Goal: Task Accomplishment & Management: Use online tool/utility

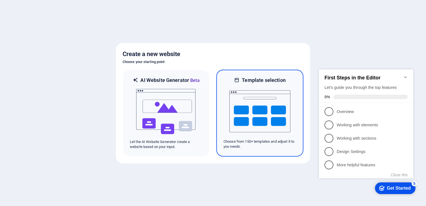
click at [283, 104] on img at bounding box center [259, 110] width 61 height 55
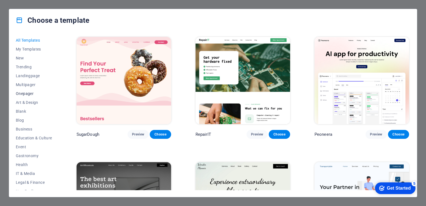
scroll to position [67, 0]
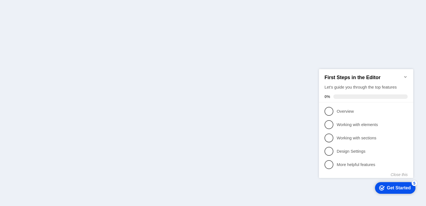
click at [405, 76] on icon "Minimize checklist" at bounding box center [405, 77] width 2 height 2
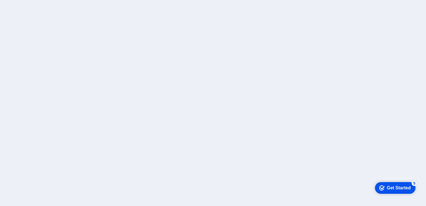
click at [389, 185] on div "Get Started" at bounding box center [399, 187] width 24 height 5
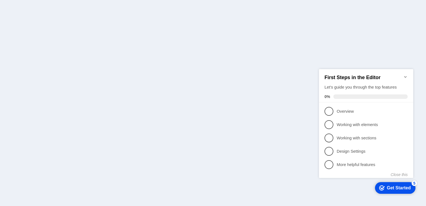
click at [408, 74] on div "First Steps in the Editor Let's guide you through the top features 0%" at bounding box center [366, 85] width 94 height 33
click at [407, 74] on icon "Minimize checklist" at bounding box center [405, 76] width 4 height 4
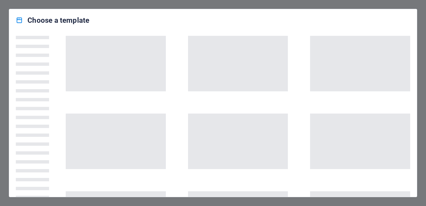
scroll to position [139, 0]
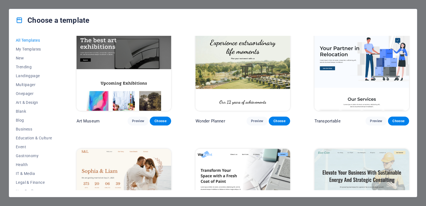
click at [23, 19] on h4 "Choose a template" at bounding box center [53, 20] width 74 height 9
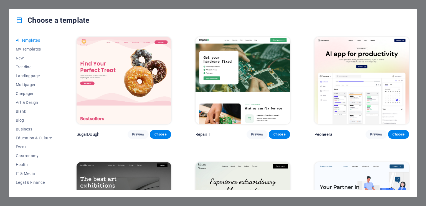
scroll to position [0, 0]
click at [38, 47] on span "My Templates" at bounding box center [34, 49] width 36 height 4
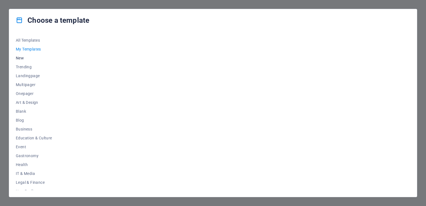
click at [20, 58] on span "New" at bounding box center [34, 58] width 36 height 4
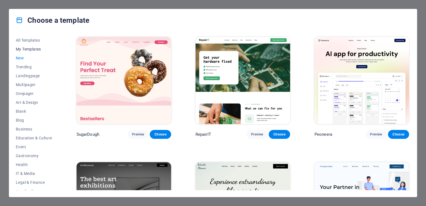
click at [23, 48] on span "My Templates" at bounding box center [34, 49] width 36 height 4
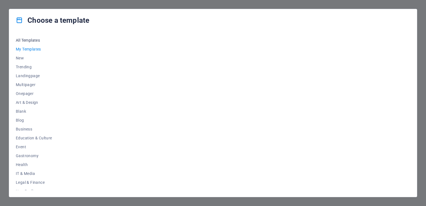
click at [29, 39] on span "All Templates" at bounding box center [34, 40] width 36 height 4
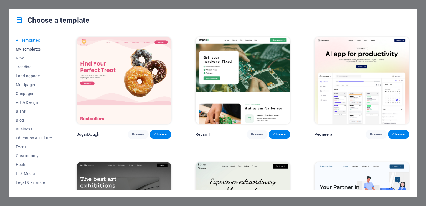
click at [40, 47] on span "My Templates" at bounding box center [34, 49] width 36 height 4
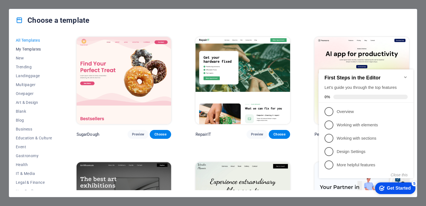
click at [32, 49] on span "My Templates" at bounding box center [34, 49] width 36 height 4
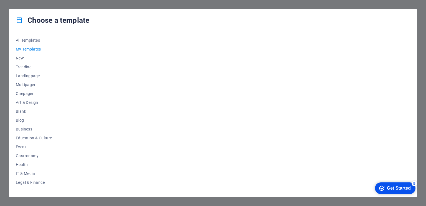
click at [22, 56] on span "New" at bounding box center [34, 58] width 36 height 4
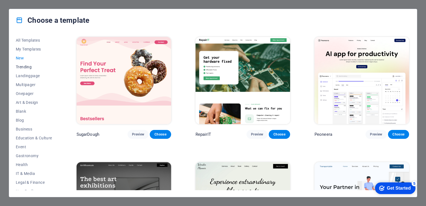
click at [24, 66] on span "Trending" at bounding box center [34, 67] width 36 height 4
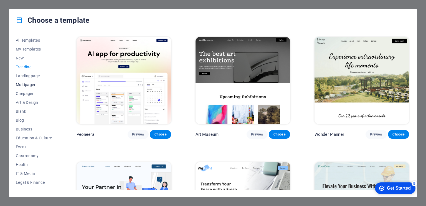
click at [22, 81] on button "Multipager" at bounding box center [34, 84] width 36 height 9
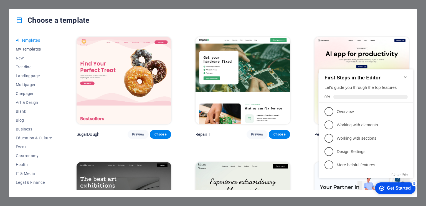
click at [30, 50] on span "My Templates" at bounding box center [34, 49] width 36 height 4
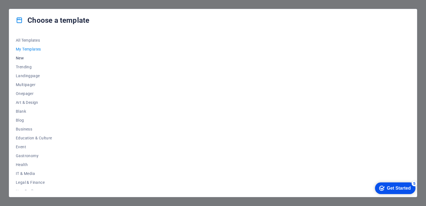
click at [23, 57] on span "New" at bounding box center [34, 58] width 36 height 4
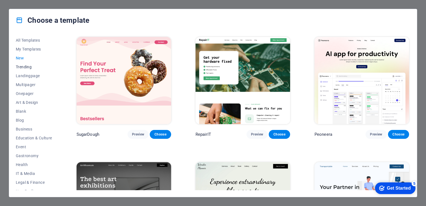
click at [29, 70] on button "Trending" at bounding box center [34, 66] width 36 height 9
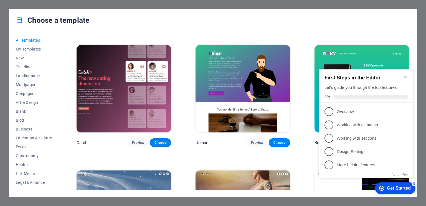
scroll to position [6679, 0]
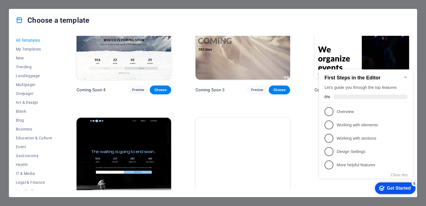
click at [18, 18] on icon at bounding box center [19, 20] width 7 height 7
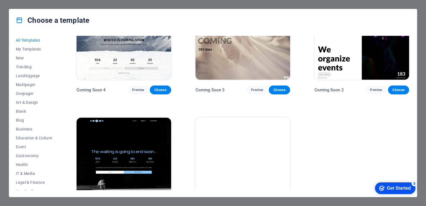
click at [27, 21] on h4 "Choose a template" at bounding box center [53, 20] width 74 height 9
click at [22, 19] on icon at bounding box center [19, 20] width 7 height 7
click at [26, 49] on span "My Templates" at bounding box center [34, 49] width 36 height 4
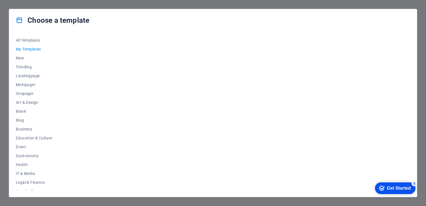
click at [26, 49] on span "My Templates" at bounding box center [34, 49] width 36 height 4
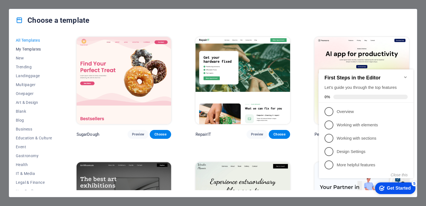
click at [30, 51] on span "My Templates" at bounding box center [34, 49] width 36 height 4
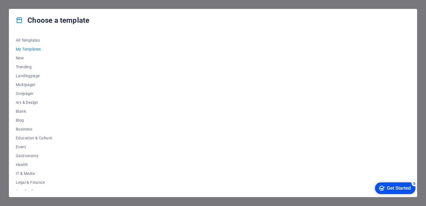
click at [30, 51] on span "My Templates" at bounding box center [34, 49] width 36 height 4
click at [396, 188] on div "Get Started" at bounding box center [399, 188] width 24 height 5
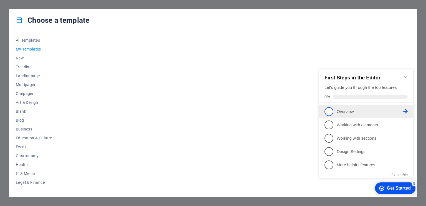
click at [347, 110] on p "Overview - incomplete" at bounding box center [370, 112] width 67 height 6
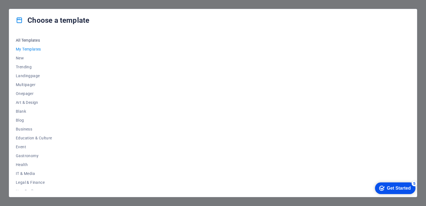
click at [28, 39] on span "All Templates" at bounding box center [34, 40] width 36 height 4
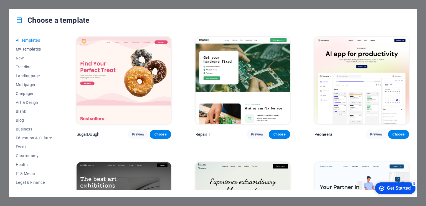
click at [28, 50] on span "My Templates" at bounding box center [34, 49] width 36 height 4
click at [39, 49] on span "My Templates" at bounding box center [34, 49] width 36 height 4
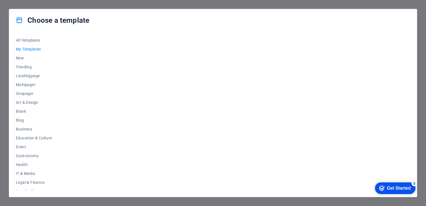
click at [32, 51] on span "My Templates" at bounding box center [34, 49] width 36 height 4
click at [32, 50] on span "My Templates" at bounding box center [34, 49] width 36 height 4
click at [25, 109] on span "Blank" at bounding box center [34, 111] width 36 height 4
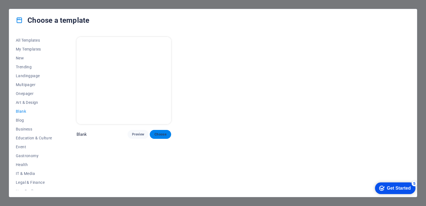
click at [161, 133] on span "Choose" at bounding box center [160, 134] width 12 height 4
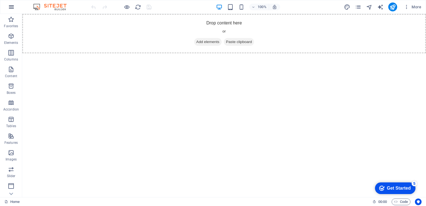
click at [15, 8] on button "button" at bounding box center [11, 6] width 13 height 13
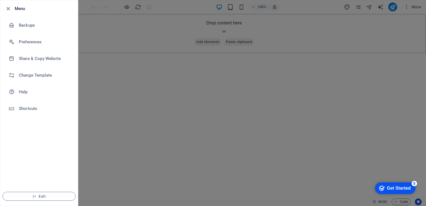
click at [125, 131] on div at bounding box center [213, 103] width 426 height 206
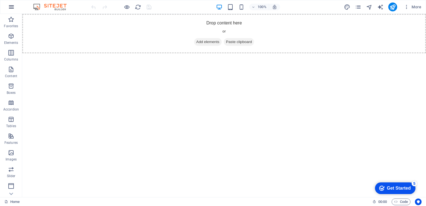
click at [11, 7] on icon "button" at bounding box center [11, 7] width 7 height 7
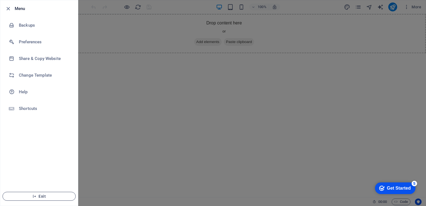
click at [44, 198] on span "Exit" at bounding box center [39, 196] width 64 height 4
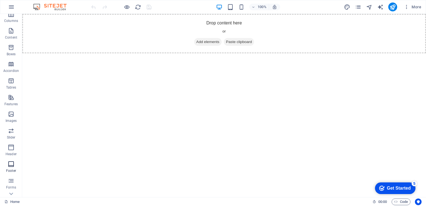
scroll to position [66, 0]
click at [417, 6] on span "More" at bounding box center [412, 7] width 17 height 6
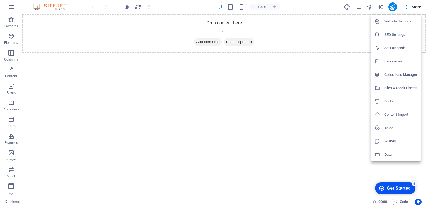
click at [403, 21] on h6 "Website Settings" at bounding box center [400, 21] width 33 height 7
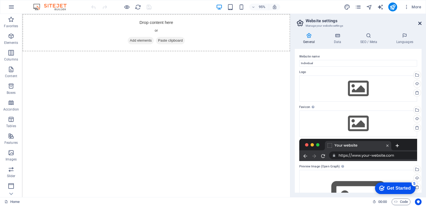
click at [420, 23] on icon at bounding box center [419, 23] width 3 height 4
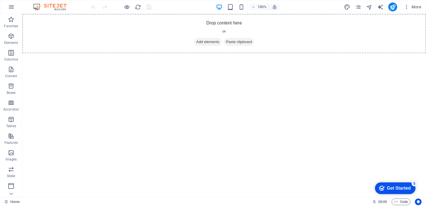
click at [404, 187] on div "Get Started" at bounding box center [399, 188] width 24 height 5
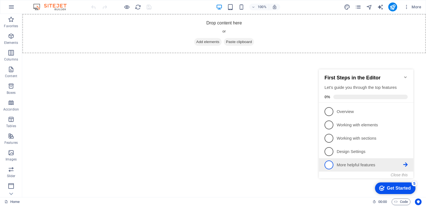
click at [386, 166] on p "More helpful features - incomplete" at bounding box center [370, 165] width 67 height 6
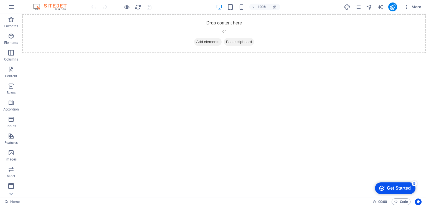
click at [392, 186] on div "Get Started" at bounding box center [399, 188] width 24 height 5
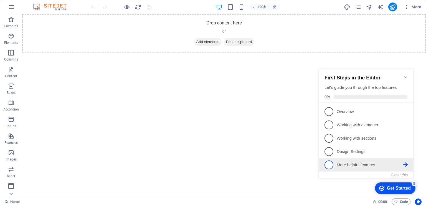
click at [331, 163] on span "5" at bounding box center [329, 164] width 9 height 9
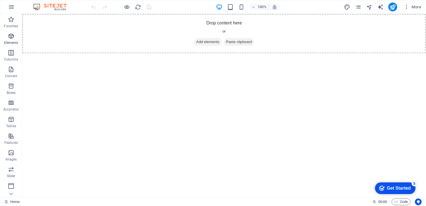
click at [8, 39] on icon "button" at bounding box center [11, 36] width 7 height 7
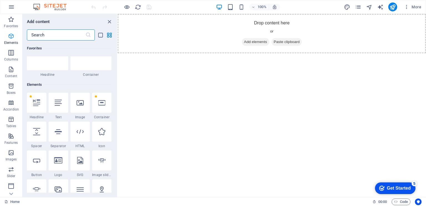
scroll to position [59, 0]
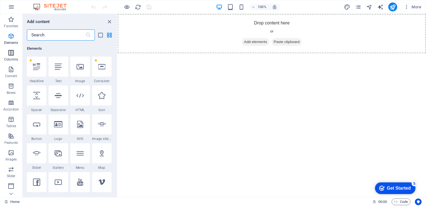
click at [8, 54] on icon "button" at bounding box center [11, 52] width 7 height 7
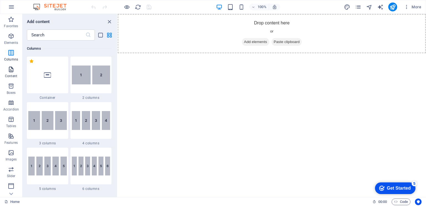
click at [10, 69] on icon "button" at bounding box center [11, 69] width 7 height 7
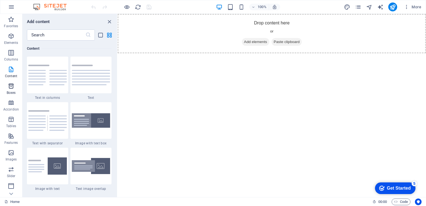
click at [11, 87] on icon "button" at bounding box center [11, 86] width 7 height 7
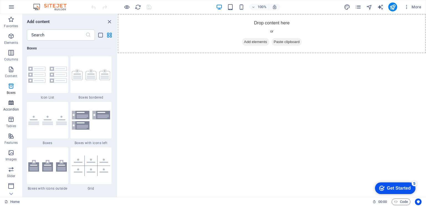
click at [11, 102] on icon "button" at bounding box center [11, 102] width 7 height 7
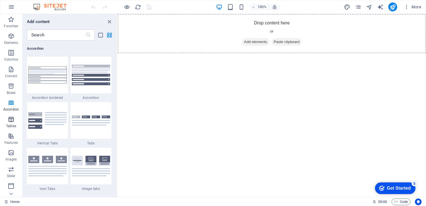
click at [11, 124] on p "Tables" at bounding box center [11, 126] width 10 height 4
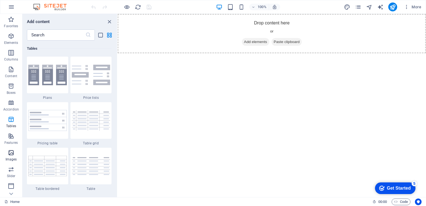
click at [11, 157] on p "Images" at bounding box center [11, 159] width 11 height 4
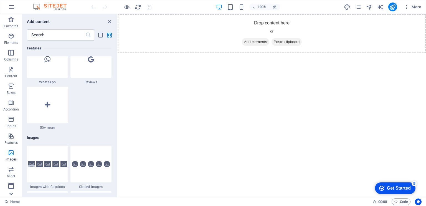
scroll to position [2813, 0]
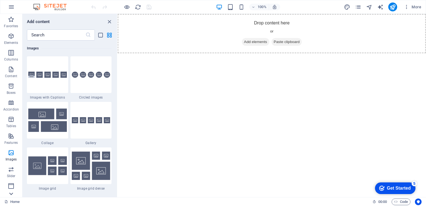
click at [12, 196] on icon at bounding box center [11, 194] width 8 height 8
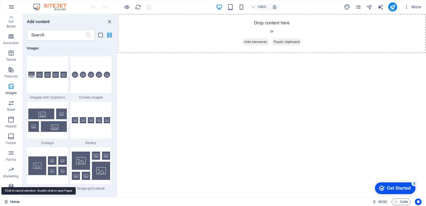
click at [16, 199] on link "Home" at bounding box center [11, 201] width 15 height 7
click at [14, 203] on link "Home" at bounding box center [11, 201] width 15 height 7
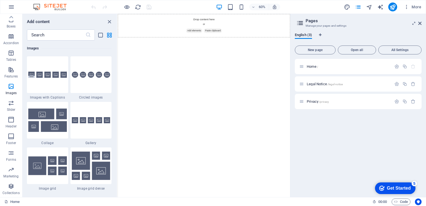
click at [289, 53] on html "Skip to main content Drop content here or Add elements Paste clipboard" at bounding box center [262, 33] width 288 height 39
drag, startPoint x: 55, startPoint y: 3, endPoint x: 48, endPoint y: 6, distance: 7.3
click at [55, 4] on img at bounding box center [53, 7] width 42 height 7
click at [12, 7] on icon "button" at bounding box center [11, 7] width 7 height 7
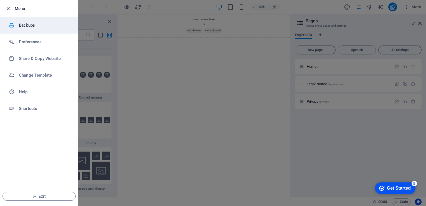
click at [21, 23] on h6 "Backups" at bounding box center [44, 25] width 51 height 7
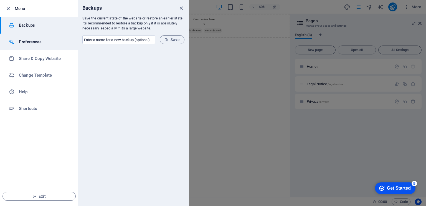
click at [27, 44] on h6 "Preferences" at bounding box center [44, 42] width 51 height 7
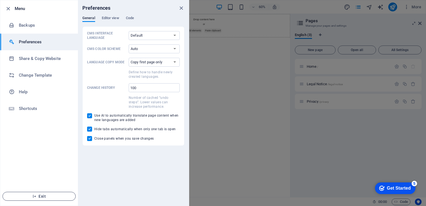
click at [41, 196] on span "Exit" at bounding box center [39, 196] width 64 height 4
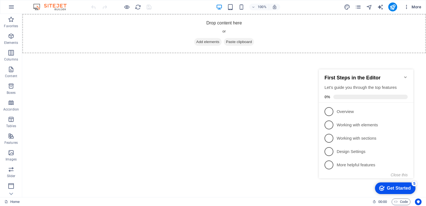
click at [409, 7] on icon "button" at bounding box center [407, 7] width 6 height 6
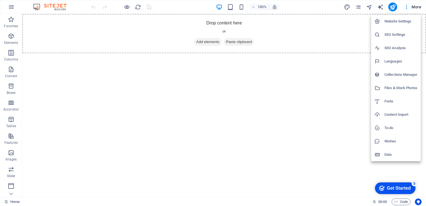
click at [417, 9] on div at bounding box center [213, 103] width 426 height 206
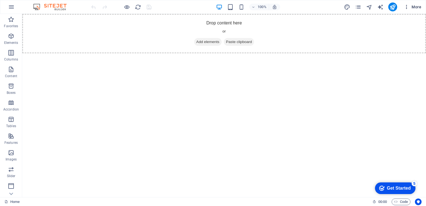
click at [407, 6] on icon "button" at bounding box center [407, 7] width 6 height 6
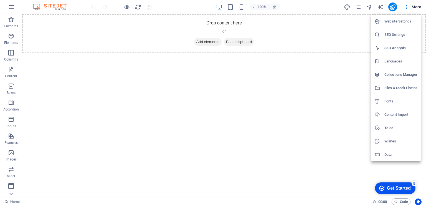
click at [412, 10] on div at bounding box center [213, 103] width 426 height 206
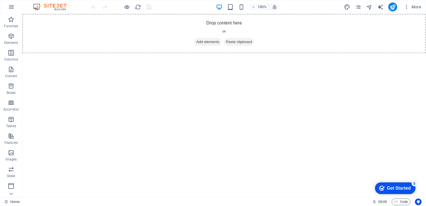
click at [54, 6] on img at bounding box center [53, 7] width 42 height 7
click at [8, 7] on icon "button" at bounding box center [11, 7] width 7 height 7
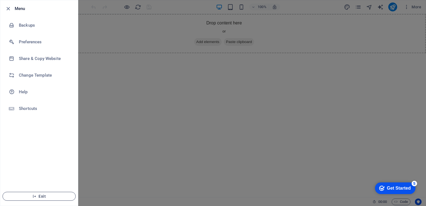
click at [39, 196] on span "Exit" at bounding box center [39, 196] width 64 height 4
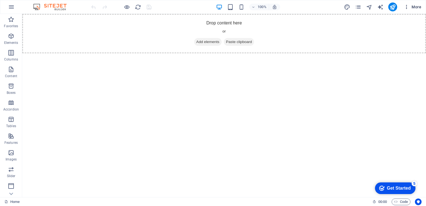
click at [405, 8] on icon "button" at bounding box center [407, 7] width 6 height 6
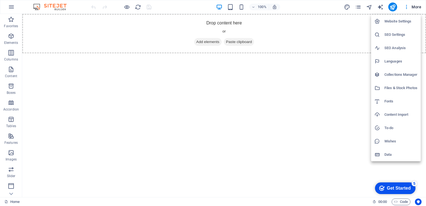
click at [395, 24] on h6 "Website Settings" at bounding box center [400, 21] width 33 height 7
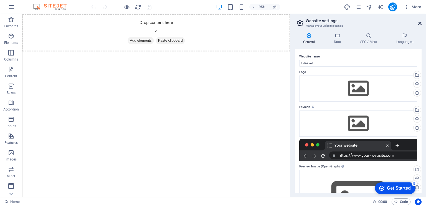
click at [420, 23] on icon at bounding box center [419, 23] width 3 height 4
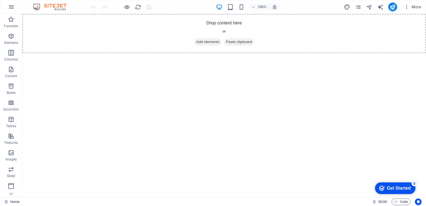
scroll to position [66, 0]
click at [12, 9] on icon "button" at bounding box center [11, 7] width 7 height 7
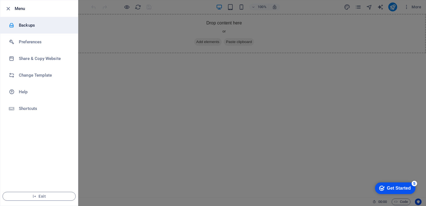
click at [21, 25] on h6 "Backups" at bounding box center [44, 25] width 51 height 7
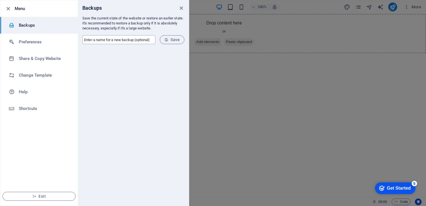
click at [100, 40] on input "text" at bounding box center [118, 39] width 73 height 9
type input "M"
click at [12, 9] on div at bounding box center [10, 8] width 10 height 7
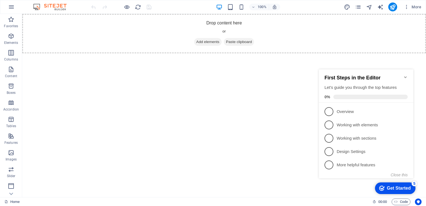
click at [42, 5] on img at bounding box center [53, 7] width 42 height 7
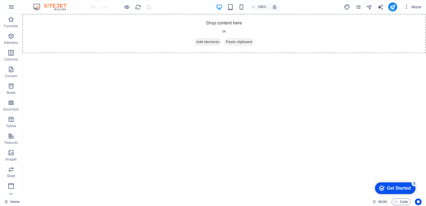
click at [57, 6] on img at bounding box center [53, 7] width 42 height 7
click at [14, 10] on icon "button" at bounding box center [11, 7] width 7 height 7
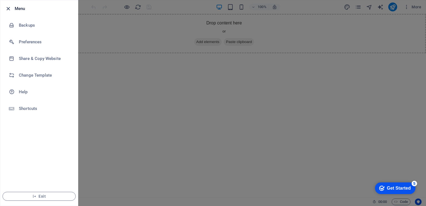
click at [9, 8] on icon "button" at bounding box center [8, 9] width 6 height 6
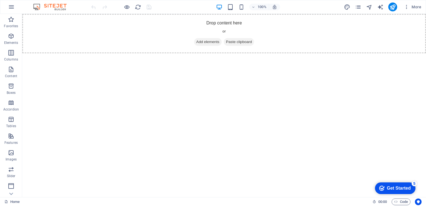
click at [389, 187] on div "Get Started" at bounding box center [399, 188] width 24 height 5
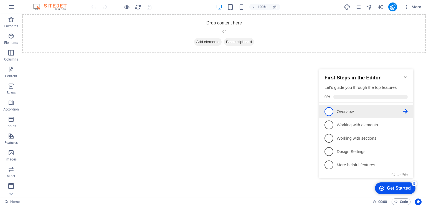
click at [332, 109] on span "1" at bounding box center [329, 111] width 9 height 9
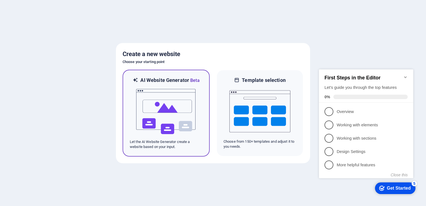
click at [185, 113] on img at bounding box center [166, 111] width 61 height 55
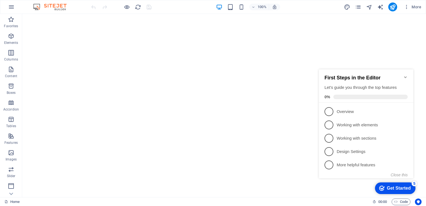
click at [404, 75] on icon "Minimize checklist" at bounding box center [405, 77] width 4 height 4
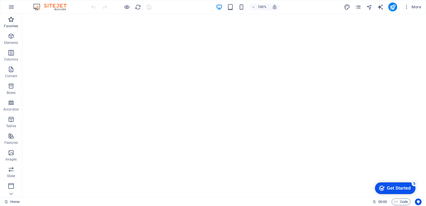
click at [13, 21] on icon "button" at bounding box center [11, 19] width 7 height 7
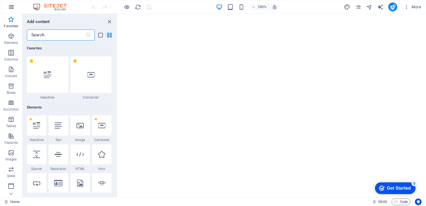
click at [9, 5] on icon "button" at bounding box center [11, 7] width 7 height 7
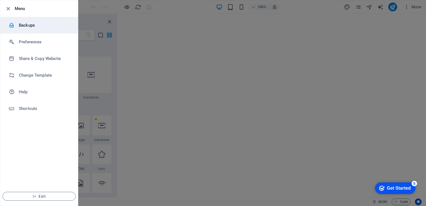
click at [22, 27] on h6 "Backups" at bounding box center [44, 25] width 51 height 7
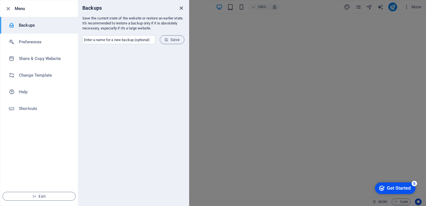
click at [180, 8] on icon "close" at bounding box center [181, 8] width 6 height 6
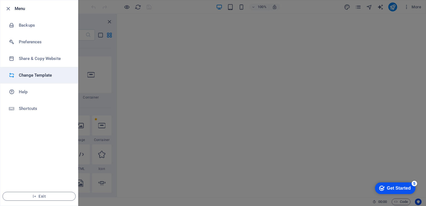
click at [36, 75] on h6 "Change Template" at bounding box center [44, 75] width 51 height 7
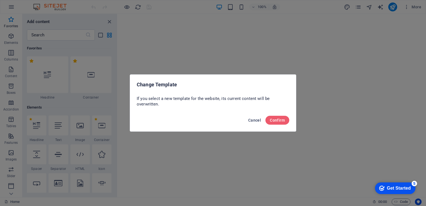
click at [253, 120] on span "Cancel" at bounding box center [254, 120] width 13 height 4
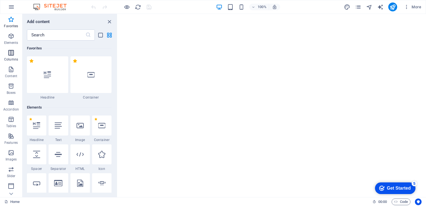
click at [11, 54] on icon "button" at bounding box center [11, 52] width 7 height 7
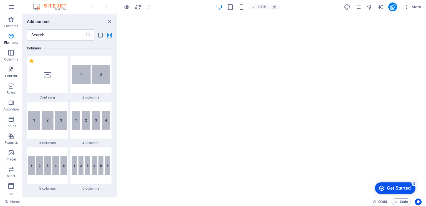
click at [14, 70] on icon "button" at bounding box center [11, 69] width 7 height 7
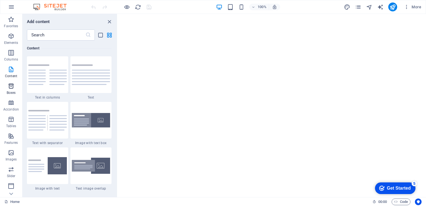
click at [12, 87] on icon "button" at bounding box center [11, 86] width 7 height 7
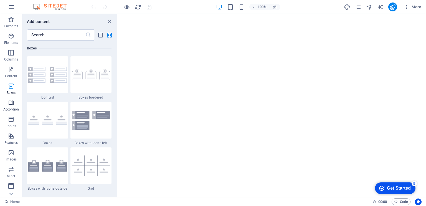
click at [13, 106] on icon "button" at bounding box center [11, 102] width 7 height 7
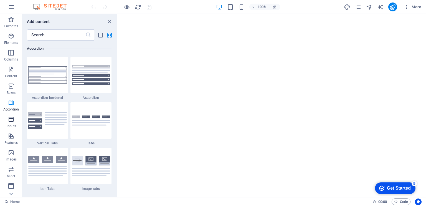
click at [12, 120] on icon "button" at bounding box center [11, 119] width 7 height 7
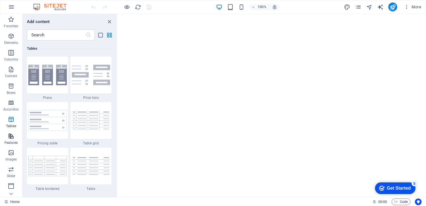
click at [11, 141] on p "Features" at bounding box center [10, 142] width 13 height 4
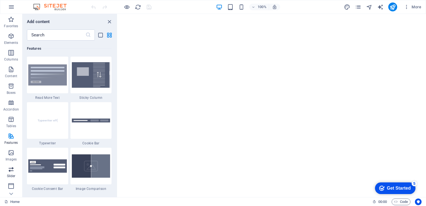
click at [14, 164] on button "Slider" at bounding box center [11, 172] width 22 height 17
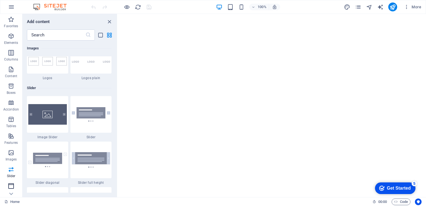
scroll to position [3145, 0]
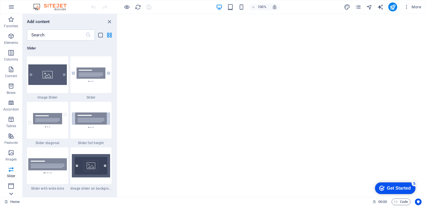
click at [11, 194] on icon at bounding box center [11, 194] width 8 height 8
click at [407, 7] on icon "button" at bounding box center [407, 7] width 6 height 6
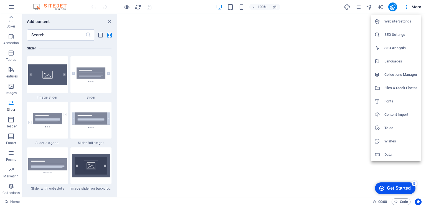
click at [402, 18] on h6 "Website Settings" at bounding box center [400, 21] width 33 height 7
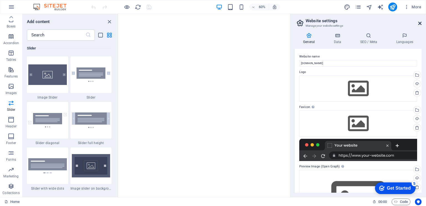
click at [419, 22] on icon at bounding box center [419, 23] width 3 height 4
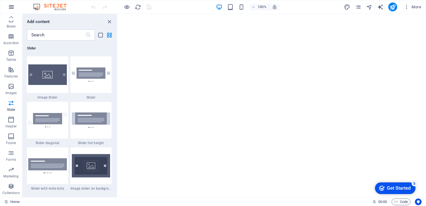
click at [11, 7] on icon "button" at bounding box center [11, 7] width 7 height 7
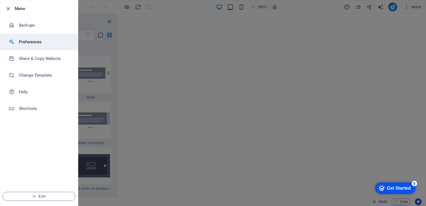
click at [42, 37] on li "Preferences" at bounding box center [39, 42] width 78 height 17
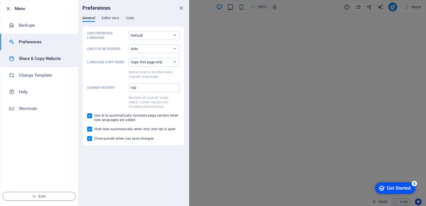
click at [31, 60] on h6 "Share & Copy Website" at bounding box center [44, 58] width 51 height 7
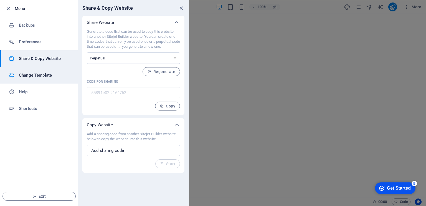
click at [34, 76] on h6 "Change Template" at bounding box center [44, 75] width 51 height 7
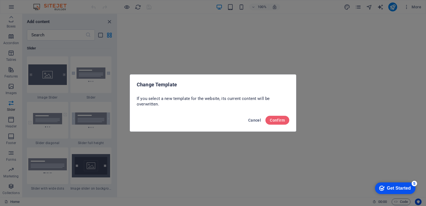
click at [257, 117] on button "Cancel" at bounding box center [254, 120] width 17 height 9
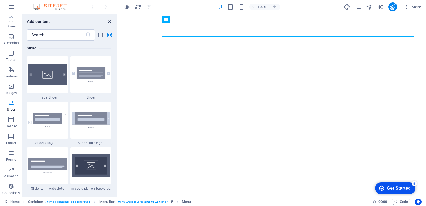
click at [108, 21] on icon "close panel" at bounding box center [109, 22] width 6 height 6
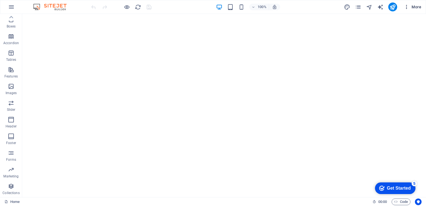
click at [408, 8] on icon "button" at bounding box center [407, 7] width 6 height 6
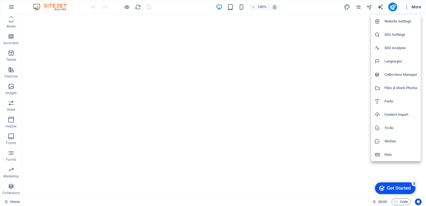
click at [8, 7] on div at bounding box center [213, 103] width 426 height 206
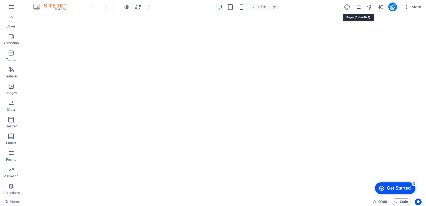
click at [356, 6] on icon "pages" at bounding box center [358, 7] width 6 height 6
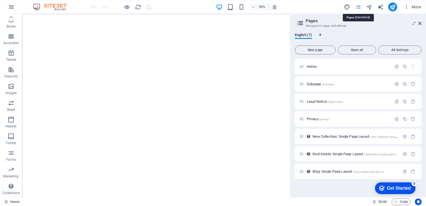
click at [356, 6] on icon "pages" at bounding box center [358, 7] width 6 height 6
click at [407, 7] on icon "button" at bounding box center [407, 7] width 6 height 6
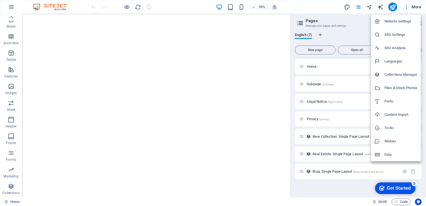
click at [379, 7] on div at bounding box center [213, 103] width 426 height 206
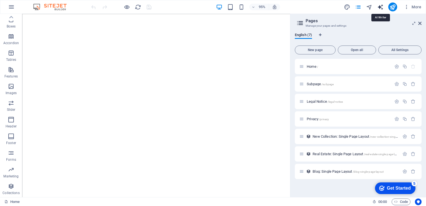
click at [379, 7] on icon "text_generator" at bounding box center [380, 7] width 6 height 6
select select "English"
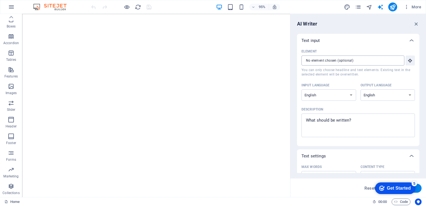
click at [366, 59] on input "Element ​ You can only choose headline and text elements. Existing text in the …" at bounding box center [351, 60] width 99 height 10
click at [409, 59] on icon "button" at bounding box center [410, 60] width 5 height 5
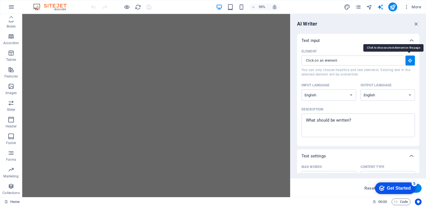
click at [408, 60] on icon "button" at bounding box center [410, 60] width 5 height 5
click at [416, 23] on icon "button" at bounding box center [416, 24] width 6 height 6
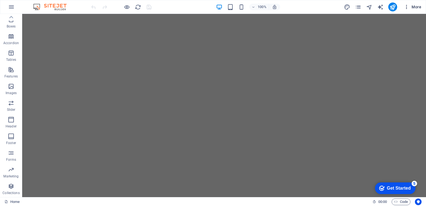
click at [408, 6] on icon "button" at bounding box center [407, 7] width 6 height 6
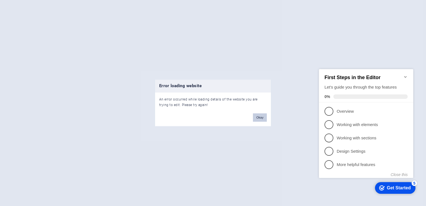
click at [260, 117] on button "Okay" at bounding box center [260, 117] width 14 height 8
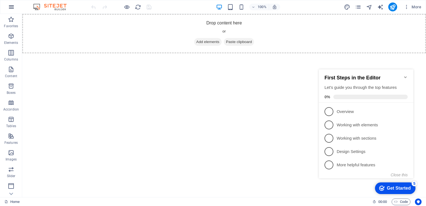
click at [14, 7] on icon "button" at bounding box center [11, 7] width 7 height 7
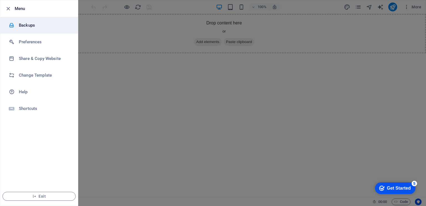
click at [20, 24] on h6 "Backups" at bounding box center [44, 25] width 51 height 7
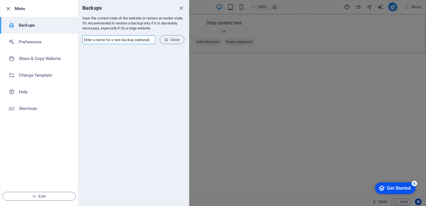
click at [142, 41] on input "text" at bounding box center [118, 39] width 73 height 9
type input "M"
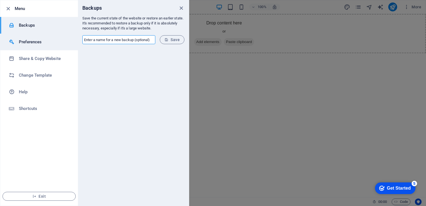
click at [37, 43] on h6 "Preferences" at bounding box center [44, 42] width 51 height 7
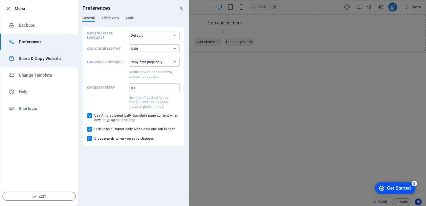
click at [33, 60] on h6 "Share & Copy Website" at bounding box center [44, 58] width 51 height 7
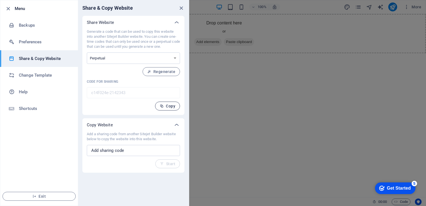
click at [156, 106] on button "Copy" at bounding box center [167, 106] width 25 height 9
click at [24, 95] on h6 "Help" at bounding box center [44, 91] width 51 height 7
click at [8, 9] on icon "button" at bounding box center [8, 9] width 6 height 6
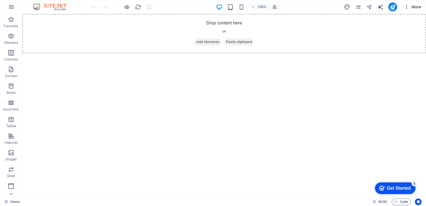
click at [407, 7] on icon "button" at bounding box center [407, 7] width 6 height 6
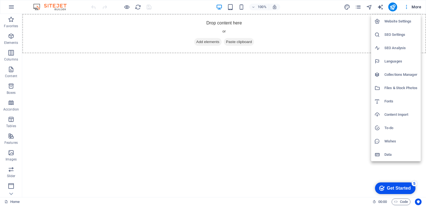
click at [404, 21] on h6 "Website Settings" at bounding box center [400, 21] width 33 height 7
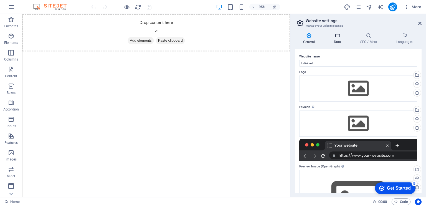
click at [342, 39] on h4 "Data" at bounding box center [338, 39] width 26 height 12
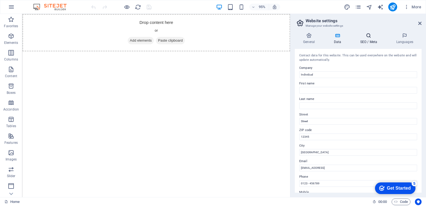
click at [371, 38] on icon at bounding box center [369, 36] width 34 height 6
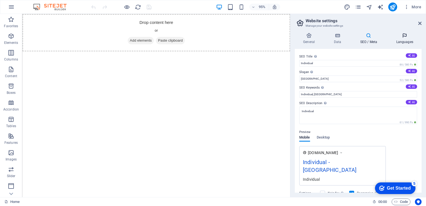
click at [402, 37] on icon at bounding box center [405, 36] width 34 height 6
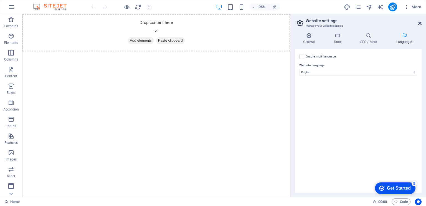
click at [419, 22] on icon at bounding box center [419, 23] width 3 height 4
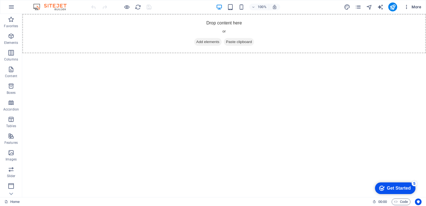
click at [407, 9] on icon "button" at bounding box center [407, 7] width 6 height 6
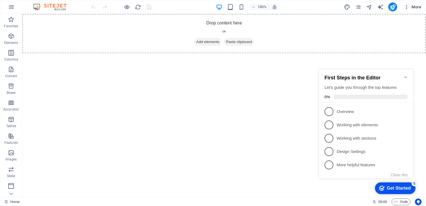
click at [407, 7] on icon "button" at bounding box center [407, 7] width 6 height 6
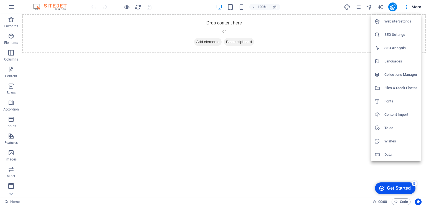
click at [404, 22] on h6 "Website Settings" at bounding box center [400, 21] width 33 height 7
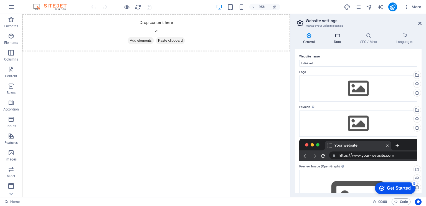
click at [343, 37] on icon at bounding box center [337, 36] width 24 height 6
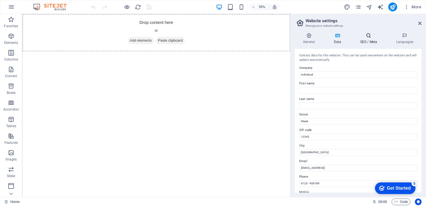
click at [369, 39] on h4 "SEO / Meta" at bounding box center [370, 39] width 36 height 12
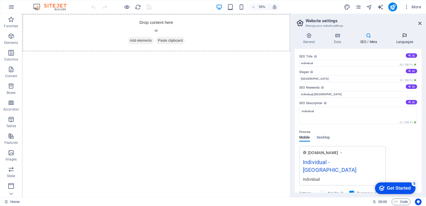
click at [403, 40] on h4 "Languages" at bounding box center [405, 39] width 34 height 12
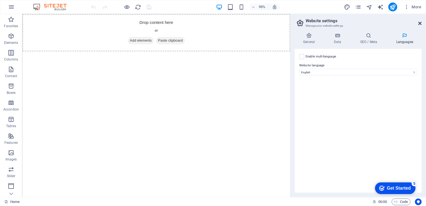
click at [419, 22] on icon at bounding box center [419, 23] width 3 height 4
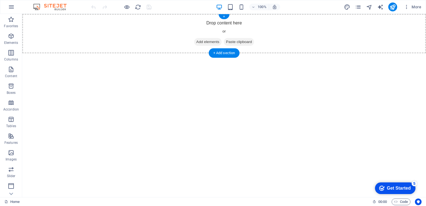
click at [117, 26] on div "Drop content here or Add elements Paste clipboard" at bounding box center [224, 33] width 404 height 39
click at [391, 10] on icon "publish" at bounding box center [392, 7] width 6 height 6
click at [11, 25] on p "Favorites" at bounding box center [11, 26] width 14 height 4
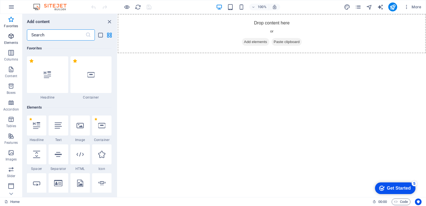
click at [13, 37] on icon "button" at bounding box center [11, 36] width 7 height 7
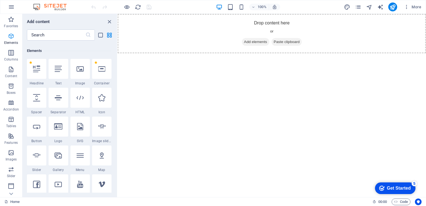
scroll to position [59, 0]
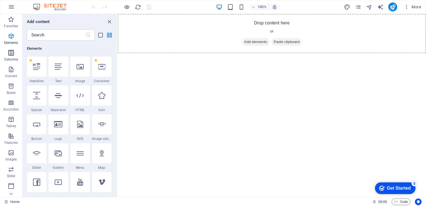
click at [11, 59] on p "Columns" at bounding box center [11, 59] width 14 height 4
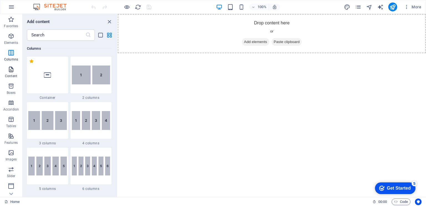
click at [11, 71] on icon "button" at bounding box center [11, 69] width 7 height 7
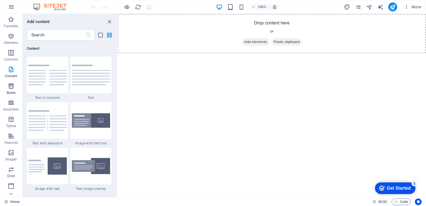
click at [11, 86] on icon "button" at bounding box center [11, 86] width 7 height 7
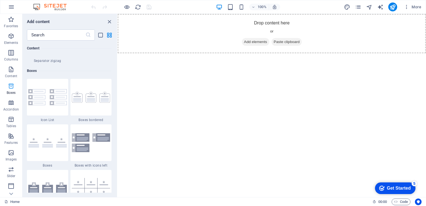
scroll to position [1530, 0]
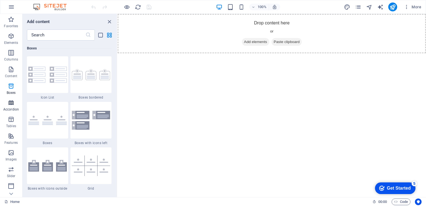
click at [11, 107] on p "Accordion" at bounding box center [11, 109] width 16 height 4
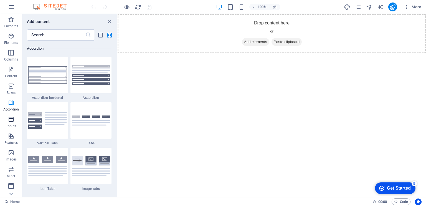
click at [7, 122] on span "Tables" at bounding box center [11, 122] width 22 height 13
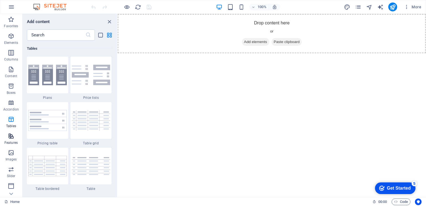
scroll to position [1921, 0]
click at [10, 140] on p "Features" at bounding box center [10, 142] width 13 height 4
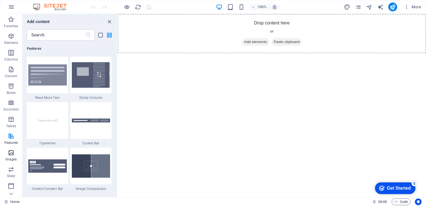
click at [11, 151] on icon "button" at bounding box center [11, 152] width 7 height 7
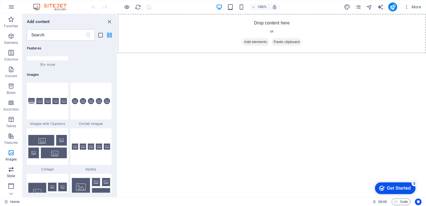
scroll to position [2813, 0]
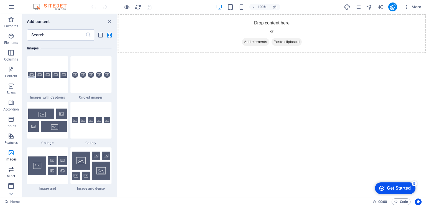
click at [11, 174] on p "Slider" at bounding box center [11, 176] width 9 height 4
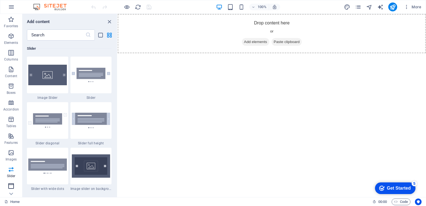
click at [11, 183] on icon "button" at bounding box center [11, 186] width 7 height 7
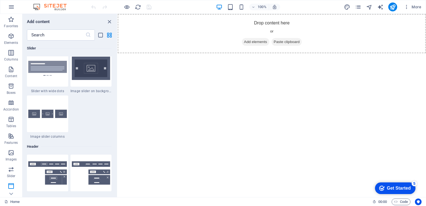
scroll to position [3340, 0]
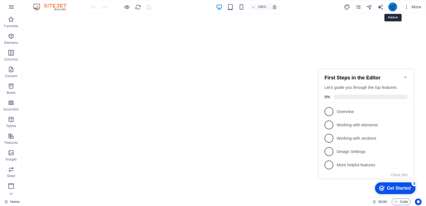
click at [390, 8] on icon "publish" at bounding box center [392, 7] width 6 height 6
